Goal: Transaction & Acquisition: Download file/media

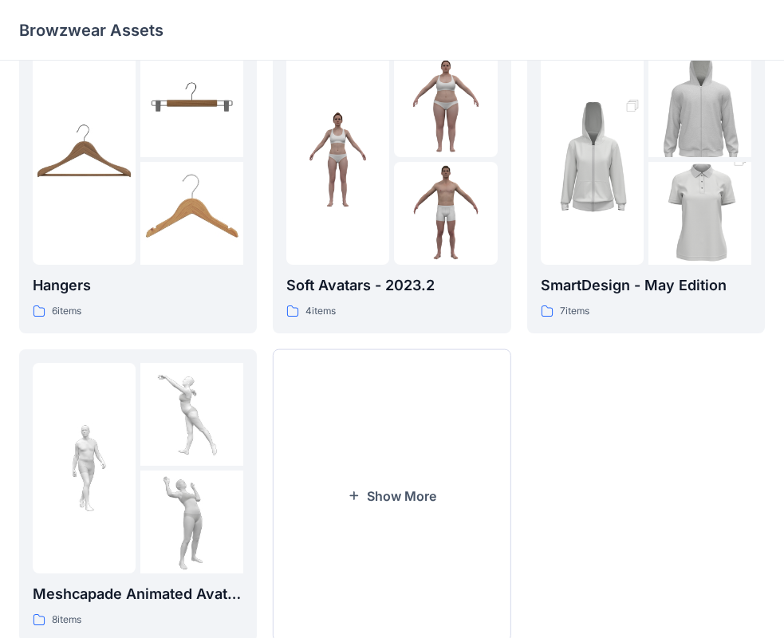
scroll to position [397, 0]
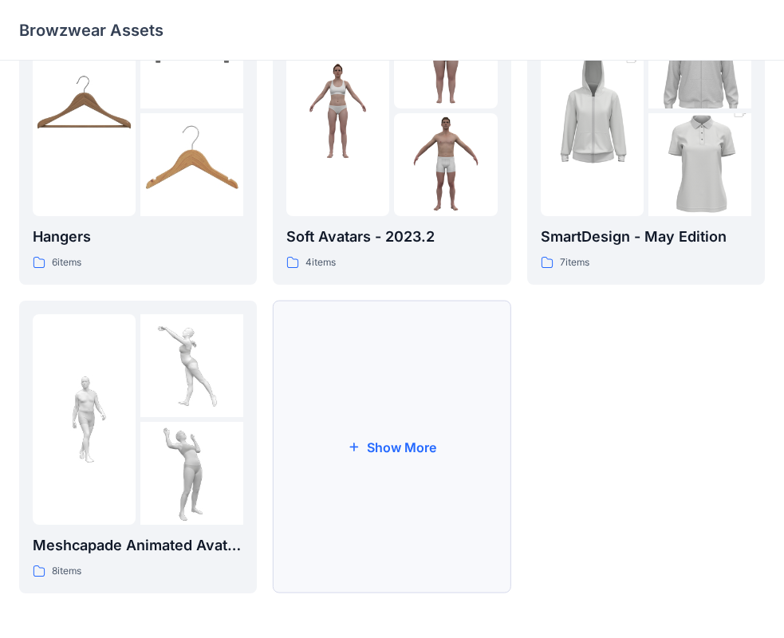
click at [329, 423] on button "Show More" at bounding box center [392, 447] width 238 height 293
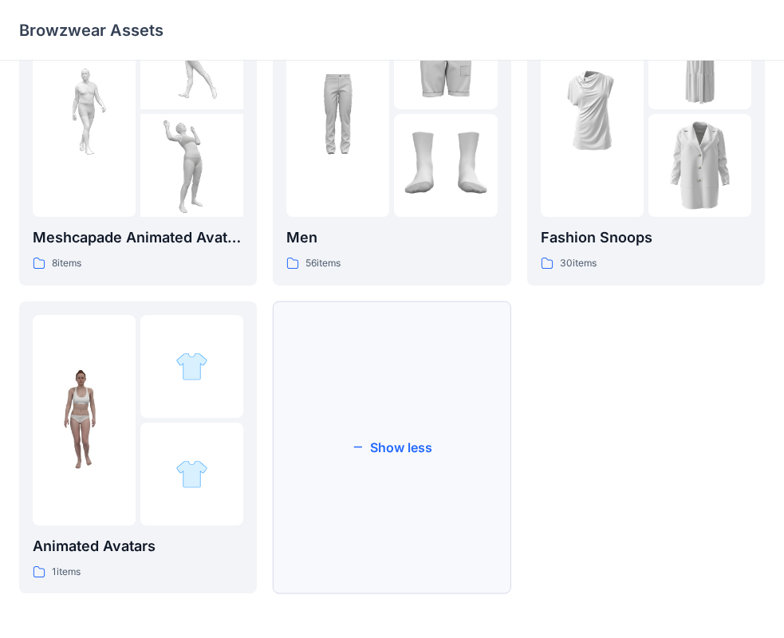
click at [437, 423] on button "Show less" at bounding box center [392, 448] width 238 height 293
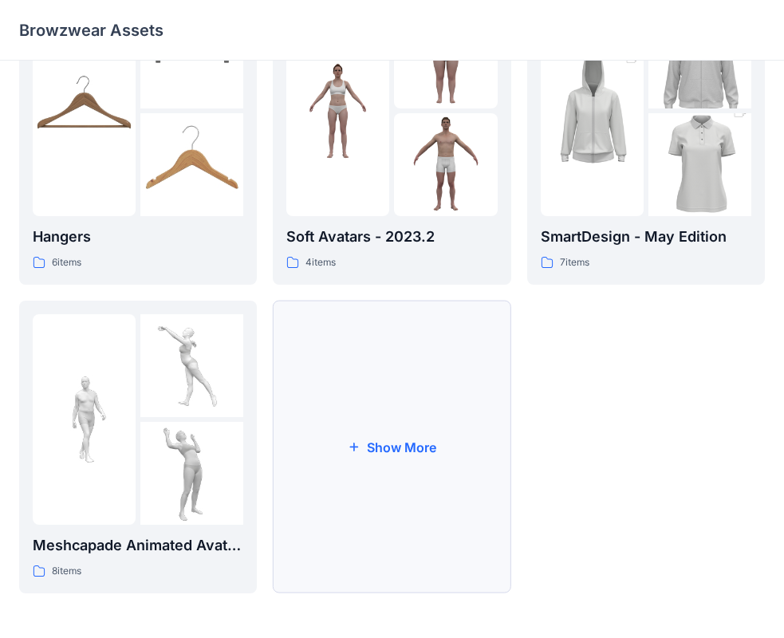
click at [409, 402] on button "Show More" at bounding box center [392, 447] width 238 height 293
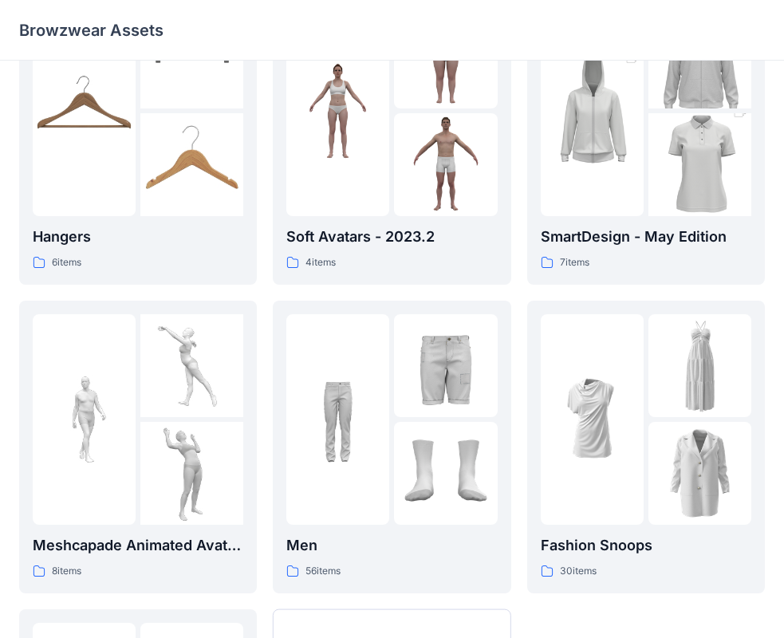
click at [780, 331] on div "Kids 59 items Hangers 6 items Meshcapade Animated Avatars 8 items Animated Avat…" at bounding box center [392, 305] width 784 height 1282
drag, startPoint x: 783, startPoint y: 333, endPoint x: 791, endPoint y: 334, distance: 8.1
click at [784, 334] on html "Browzwear Assets Kids 59 items Hangers 6 items Meshcapade Animated Avatars 8 it…" at bounding box center [392, 274] width 784 height 1343
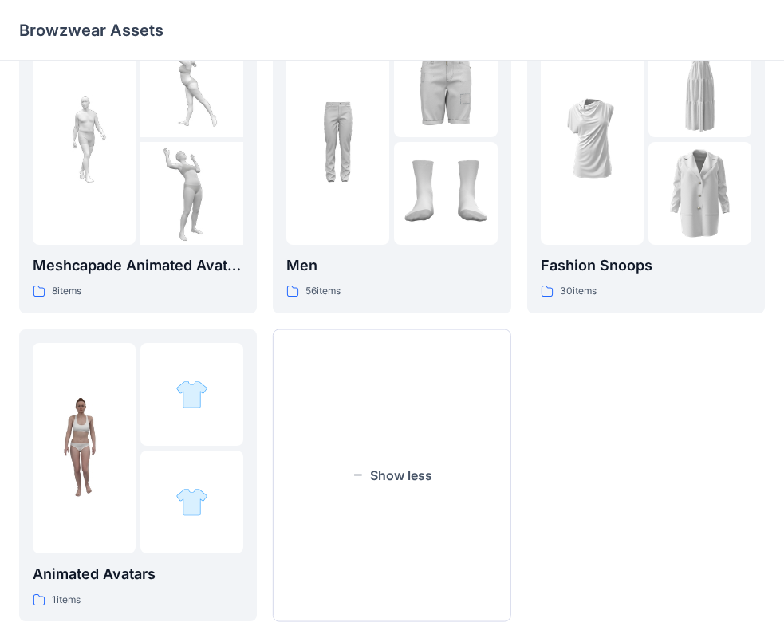
scroll to position [686, 0]
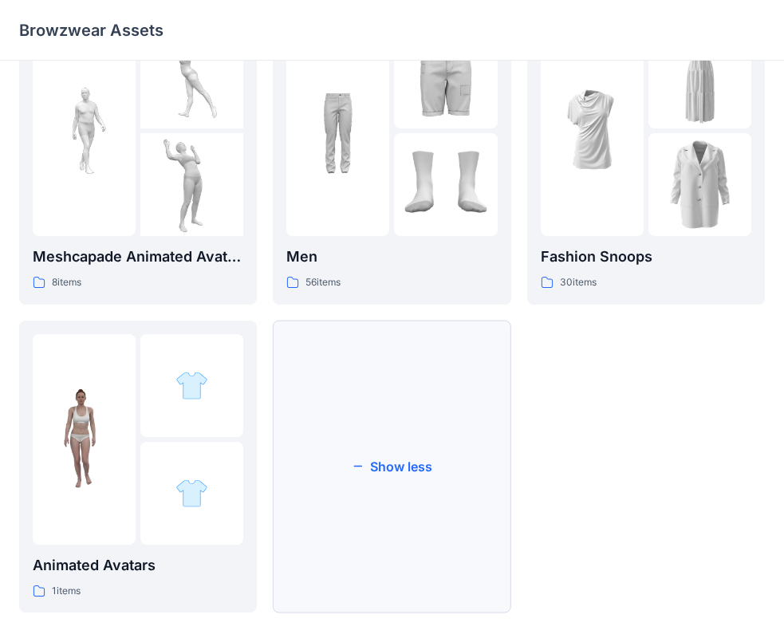
click at [374, 477] on button "Show less" at bounding box center [392, 467] width 238 height 293
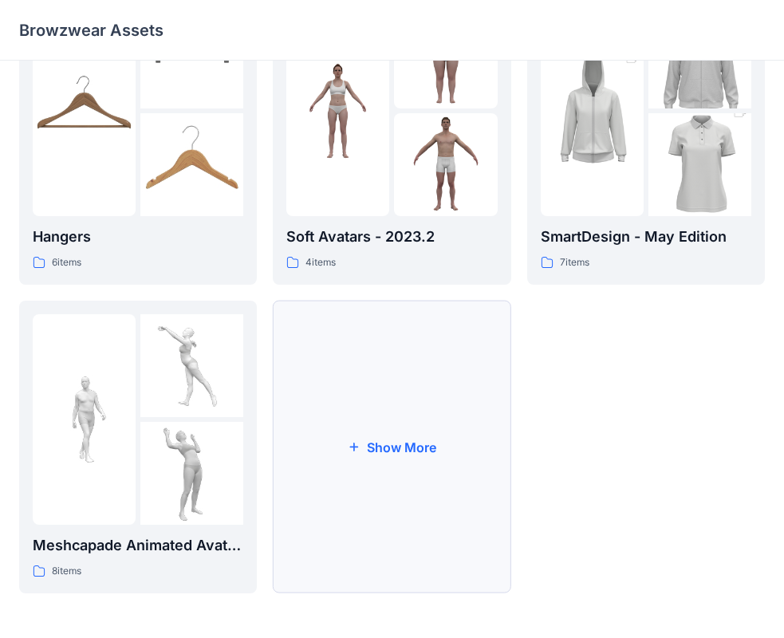
click at [399, 460] on button "Show More" at bounding box center [392, 447] width 238 height 293
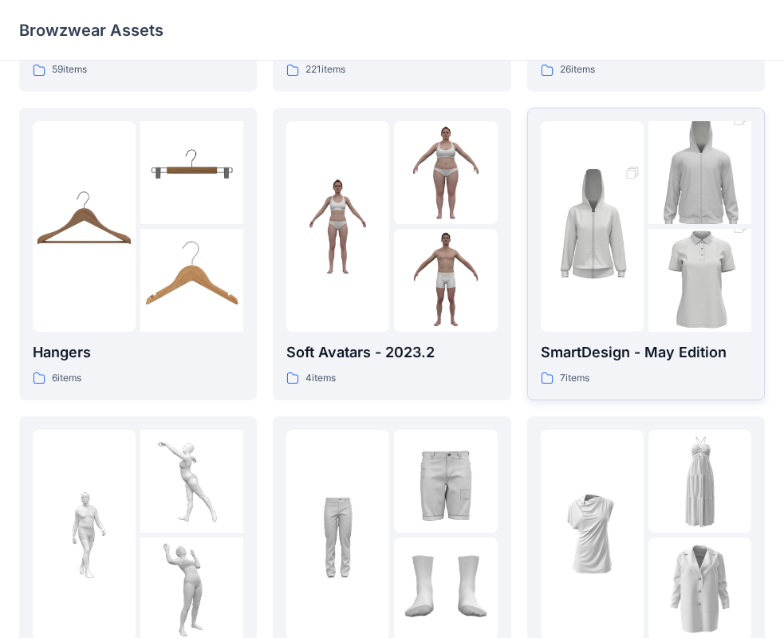
scroll to position [269, 0]
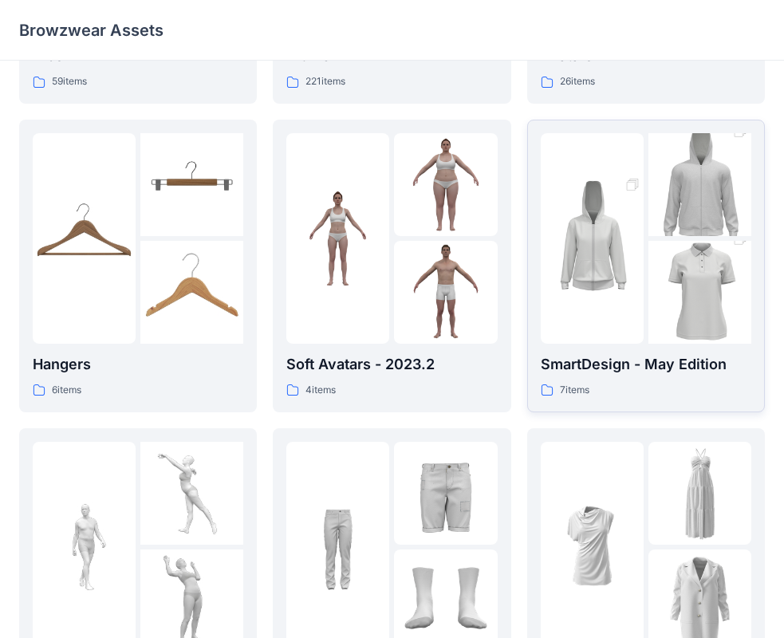
click at [689, 209] on img at bounding box center [700, 185] width 103 height 155
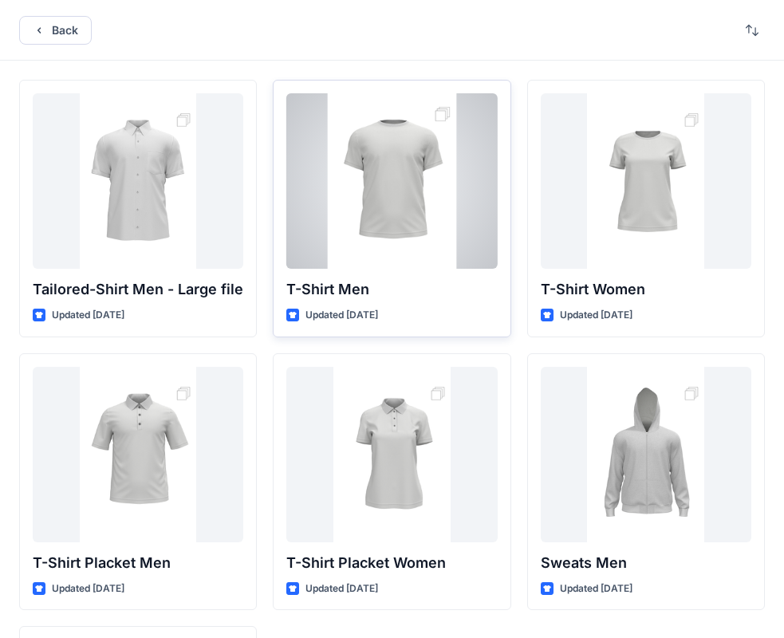
click at [410, 187] on div at bounding box center [391, 181] width 211 height 176
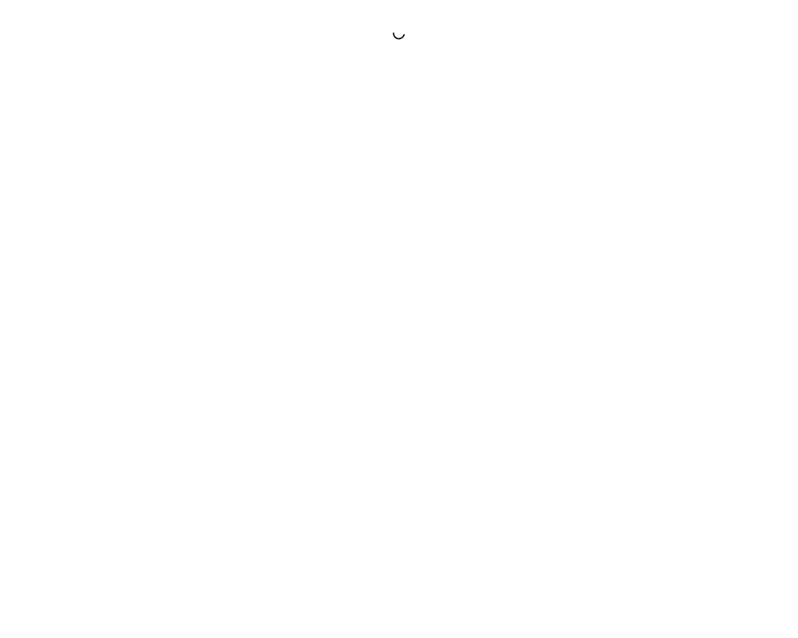
click at [410, 187] on div at bounding box center [399, 319] width 798 height 638
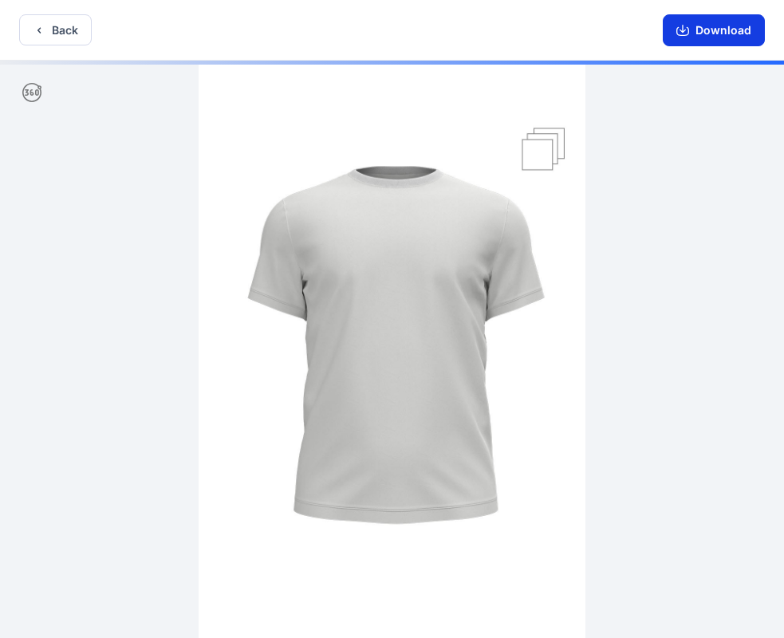
click at [692, 23] on button "Download" at bounding box center [714, 30] width 102 height 32
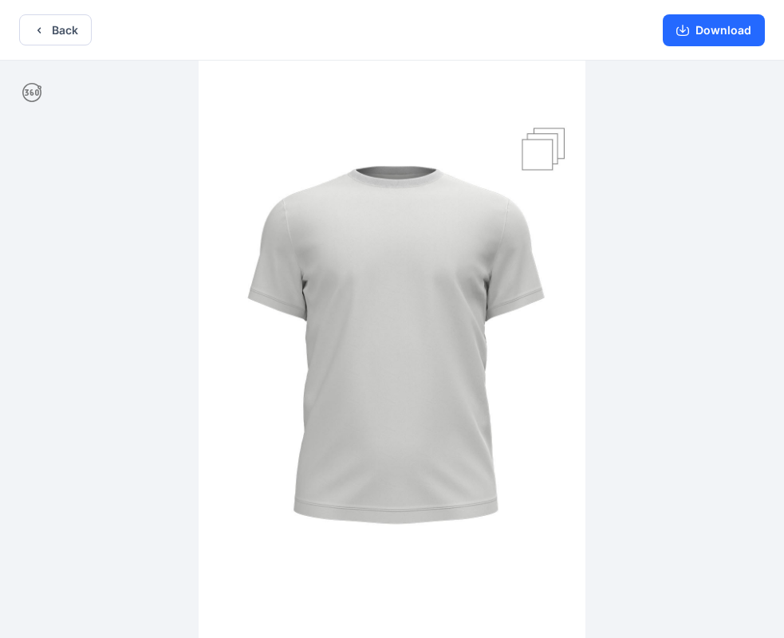
click at [719, 36] on button "Download" at bounding box center [714, 30] width 102 height 32
